Goal: Information Seeking & Learning: Learn about a topic

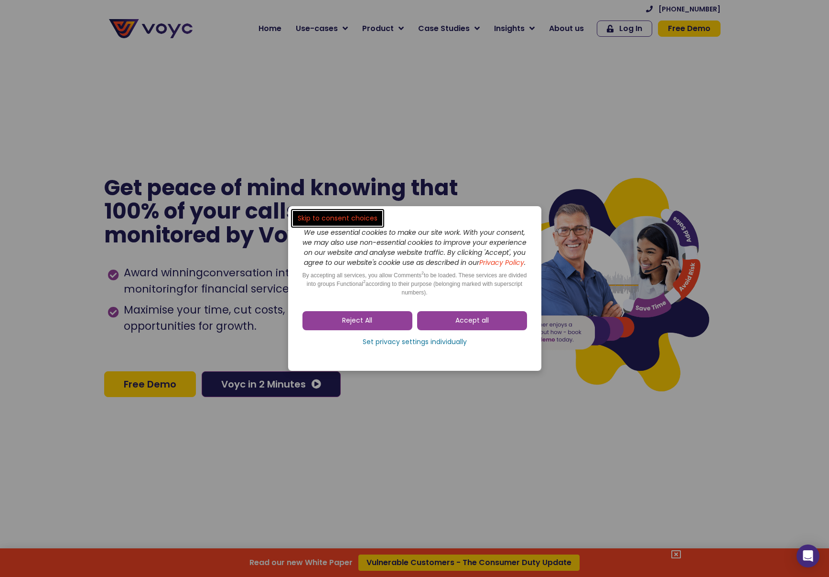
click at [460, 331] on link "Accept all" at bounding box center [472, 320] width 110 height 19
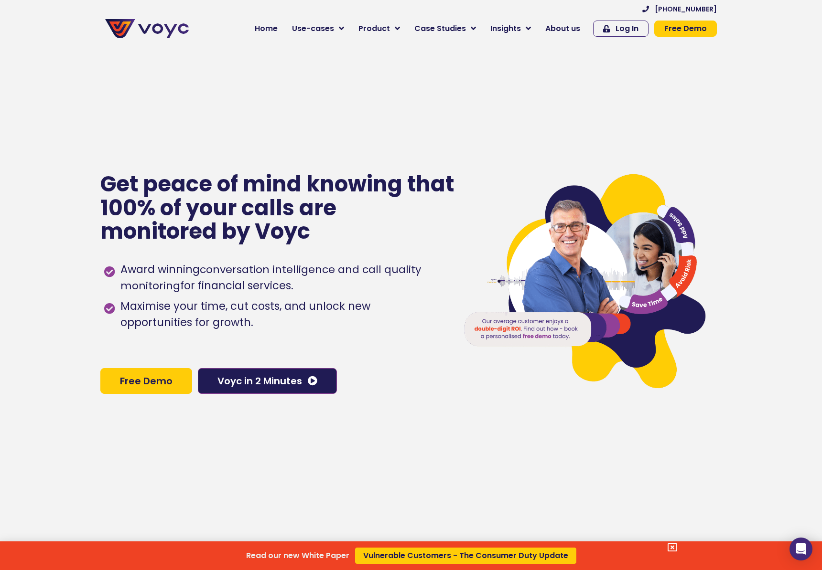
click at [560, 28] on div "Read our new White Paper Vulnerable Customers - The Consumer Duty Update" at bounding box center [411, 285] width 822 height 570
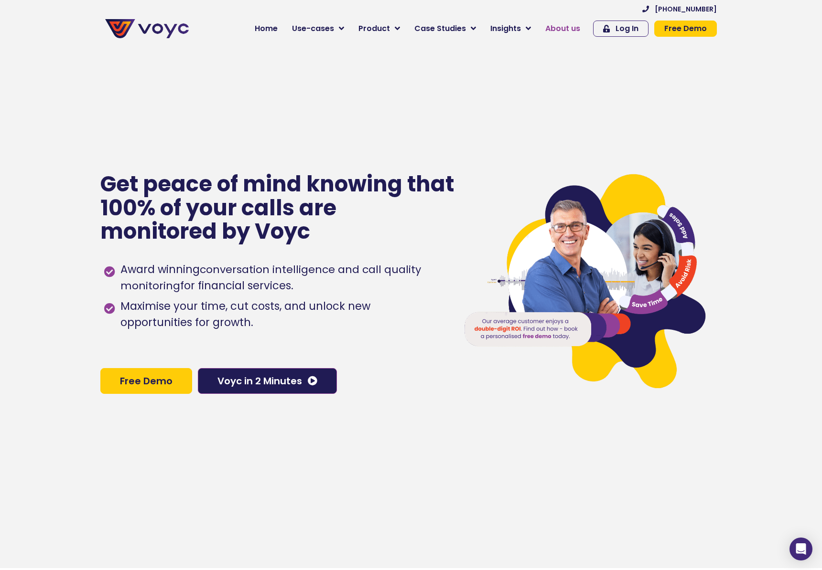
click at [556, 29] on span "About us" at bounding box center [562, 28] width 35 height 11
